Goal: Task Accomplishment & Management: Manage account settings

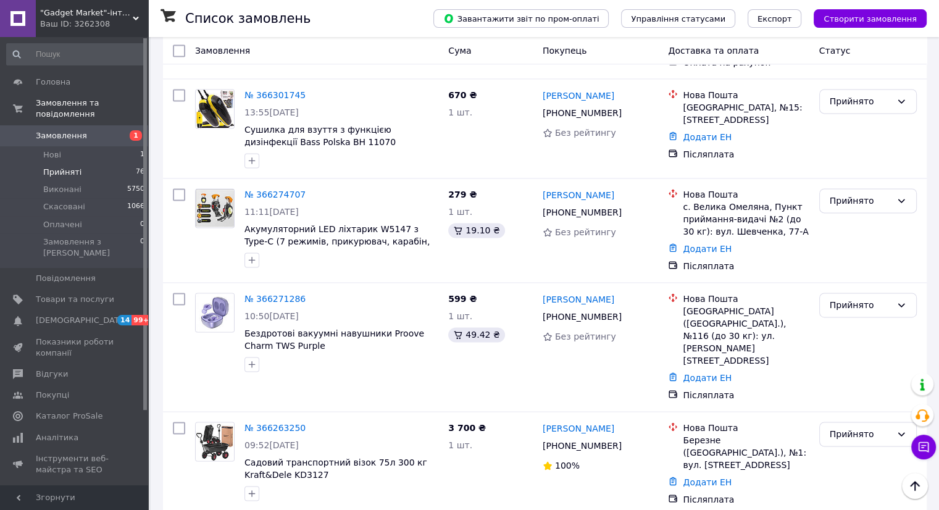
scroll to position [1790, 0]
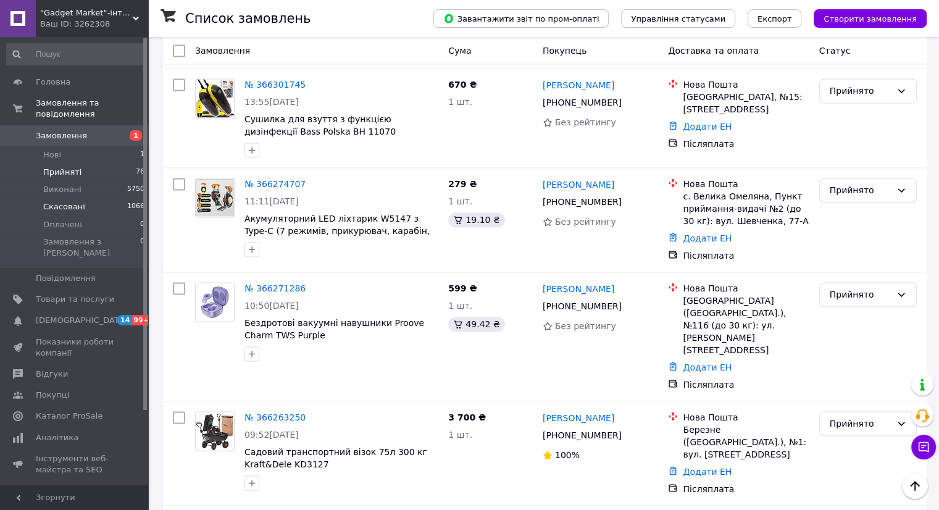
click at [68, 201] on span "Скасовані" at bounding box center [64, 206] width 42 height 11
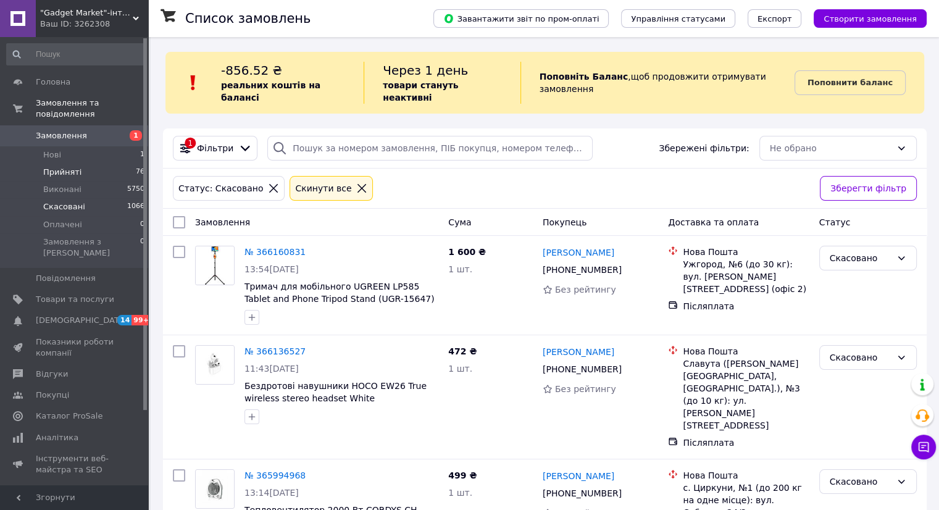
click at [58, 167] on span "Прийняті" at bounding box center [62, 172] width 38 height 11
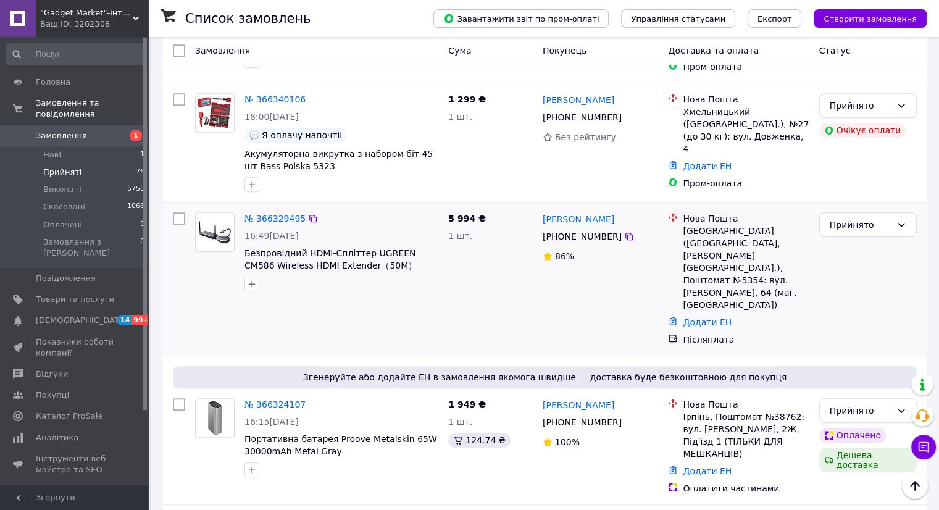
scroll to position [864, 0]
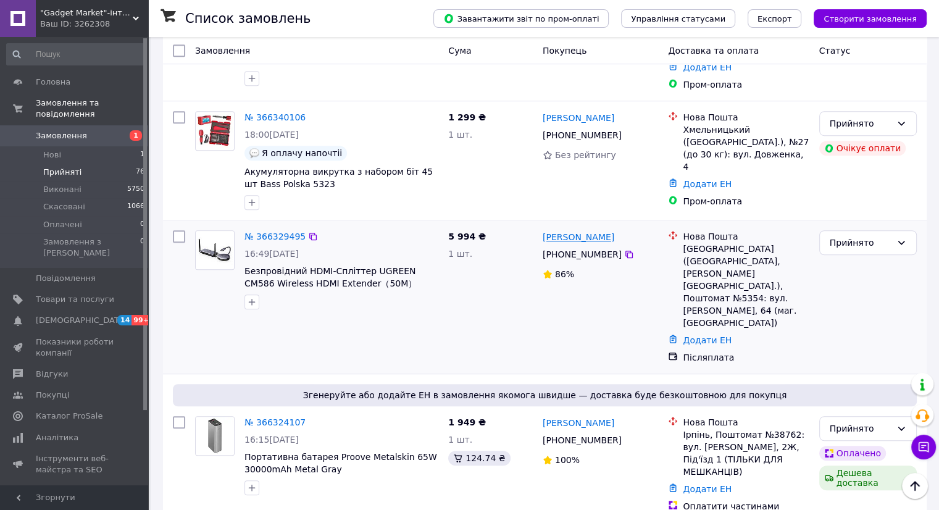
click at [596, 231] on link "[PERSON_NAME]" at bounding box center [579, 237] width 72 height 12
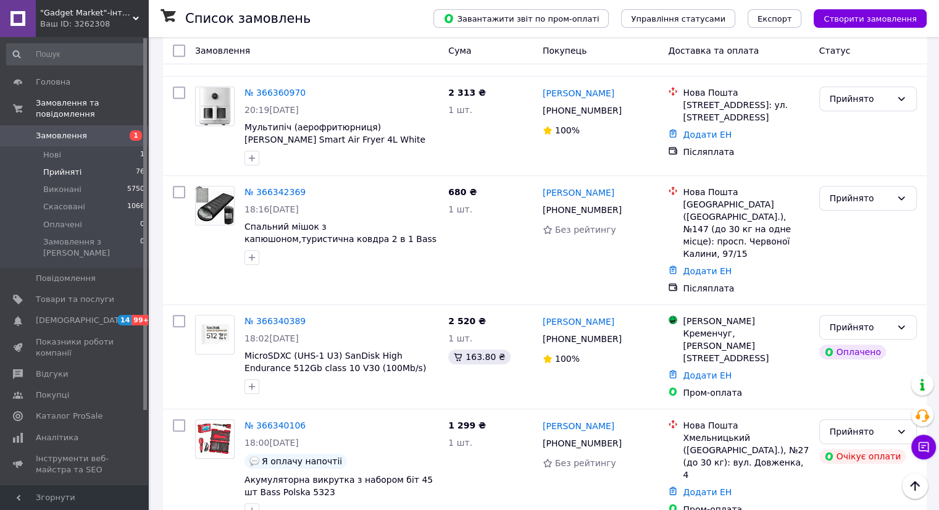
scroll to position [802, 0]
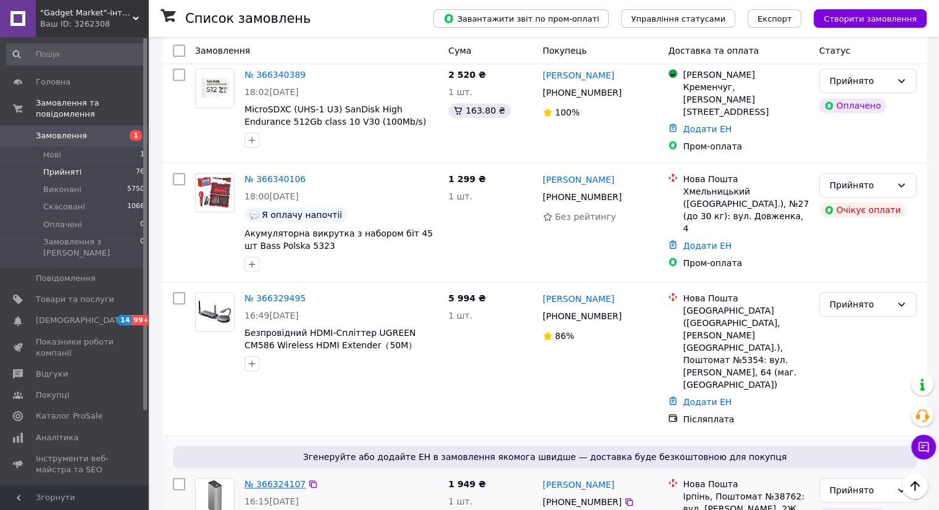
click at [259, 479] on link "№ 366324107" at bounding box center [274, 484] width 61 height 10
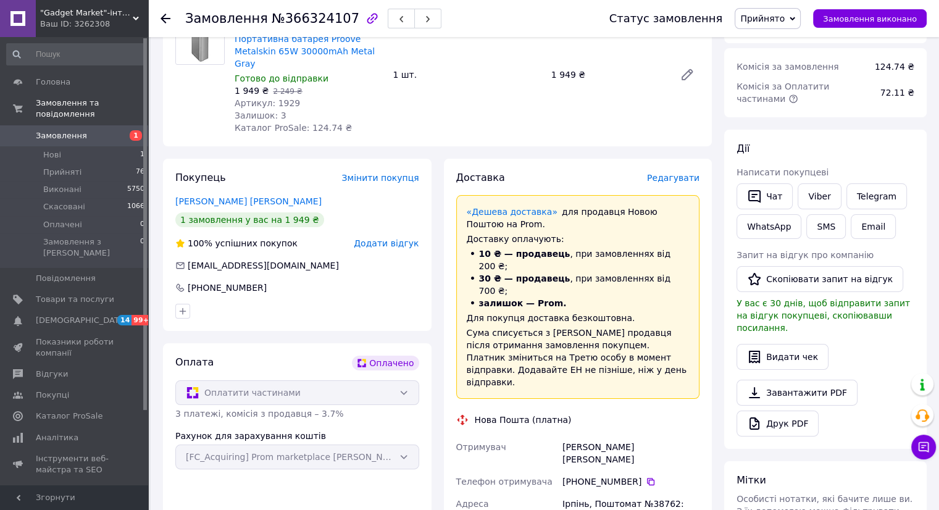
scroll to position [123, 0]
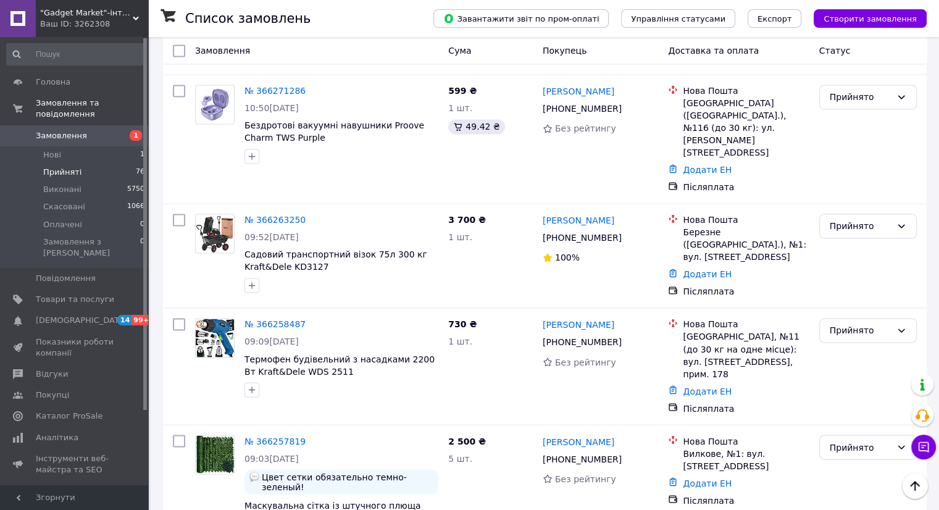
scroll to position [2034, 0]
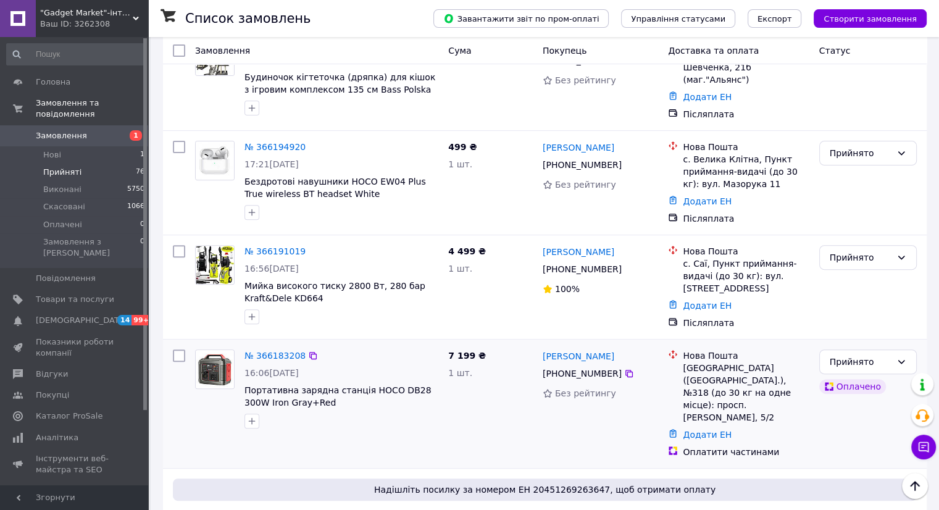
scroll to position [432, 0]
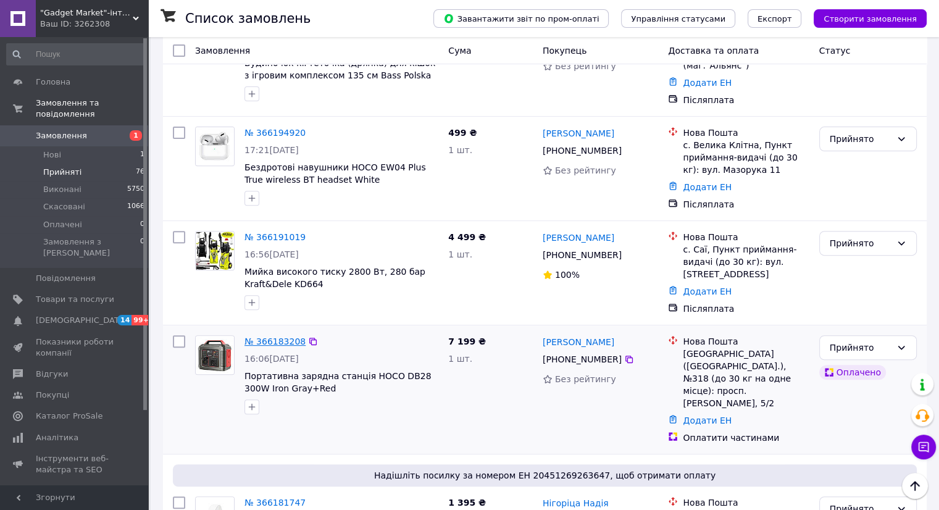
click at [277, 336] on link "№ 366183208" at bounding box center [274, 341] width 61 height 10
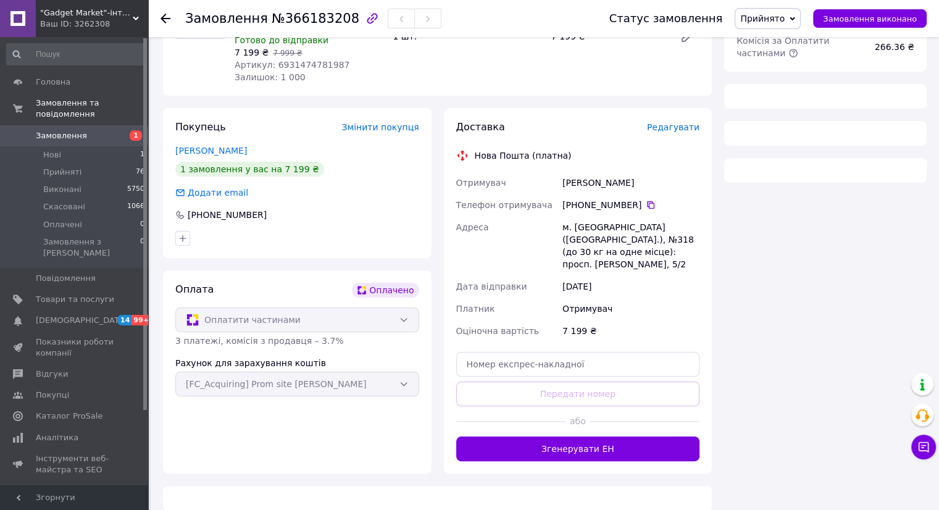
scroll to position [320, 0]
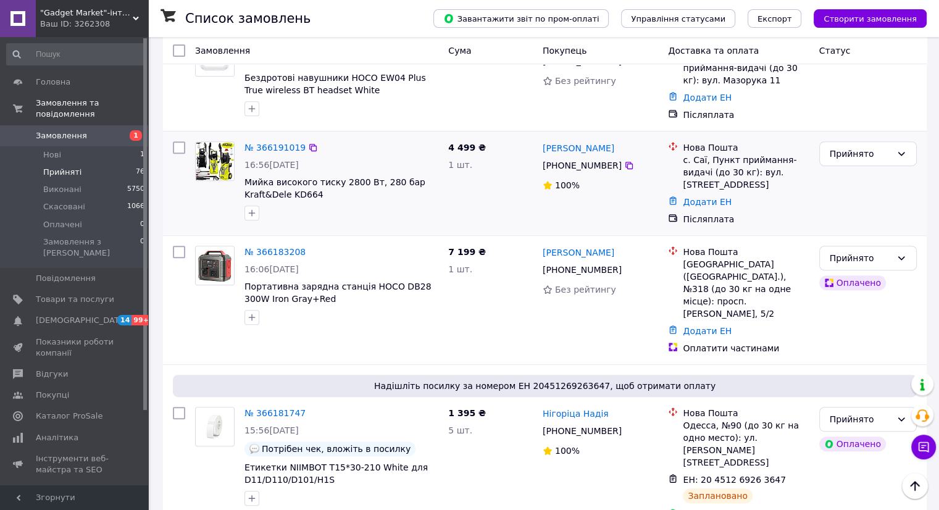
scroll to position [555, 0]
